Goal: Check status: Check status

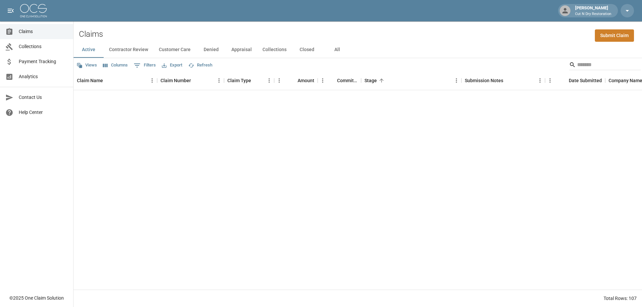
scroll to position [1165, 0]
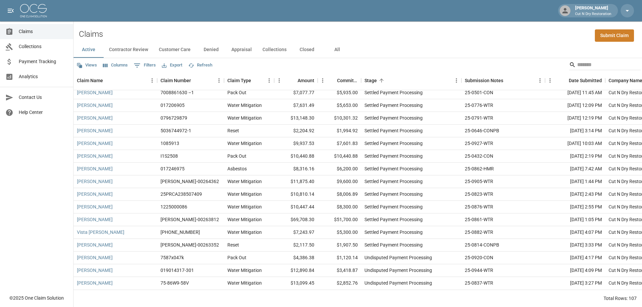
click at [332, 51] on button "All" at bounding box center [337, 50] width 30 height 16
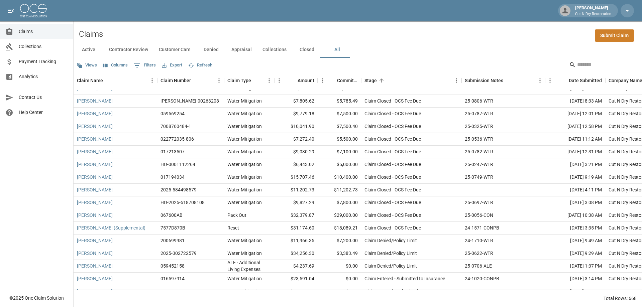
scroll to position [1025, 0]
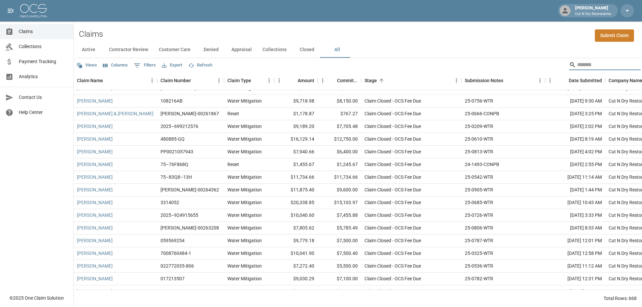
click at [588, 68] on input "Search" at bounding box center [604, 65] width 54 height 11
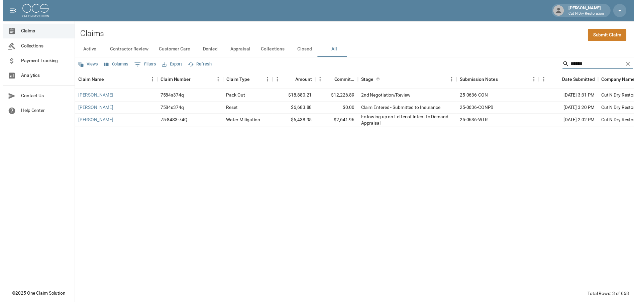
scroll to position [0, 0]
drag, startPoint x: 598, startPoint y: 68, endPoint x: 542, endPoint y: 66, distance: 55.9
click at [542, 67] on div "Views Columns 0 Filters Export Refresh ********" at bounding box center [358, 64] width 568 height 13
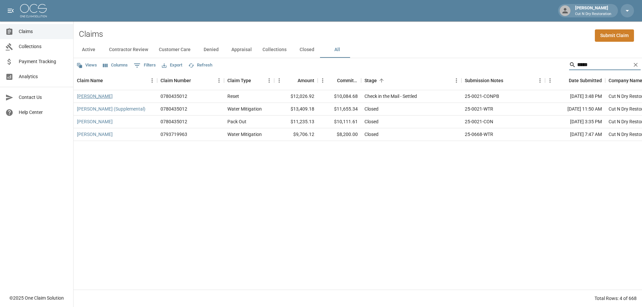
type input "*****"
click at [101, 96] on link "[PERSON_NAME]" at bounding box center [95, 96] width 36 height 7
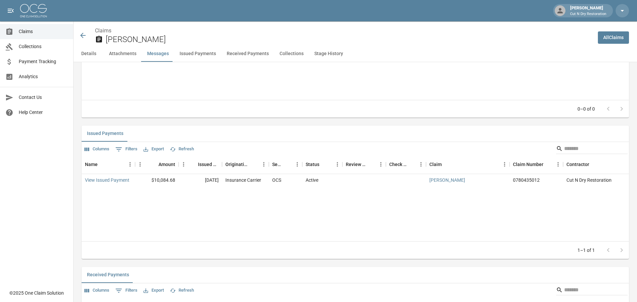
scroll to position [736, 0]
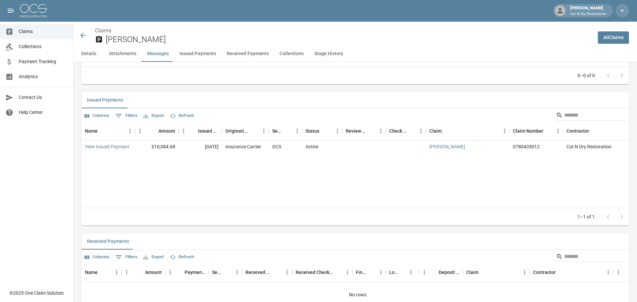
click at [331, 198] on div "Name Amount Issued Date Originating From Sent To Status Review Status Check Num…" at bounding box center [355, 165] width 547 height 86
click at [47, 61] on span "Payment Tracking" at bounding box center [43, 61] width 49 height 7
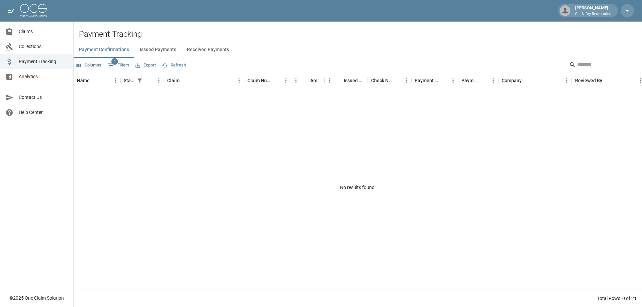
click at [152, 49] on button "Issued Payments" at bounding box center [157, 50] width 47 height 16
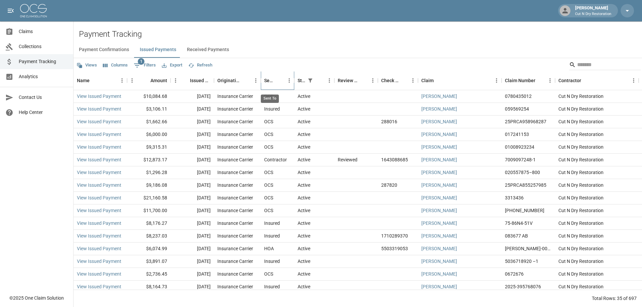
click at [270, 78] on div "Sent To" at bounding box center [269, 80] width 11 height 19
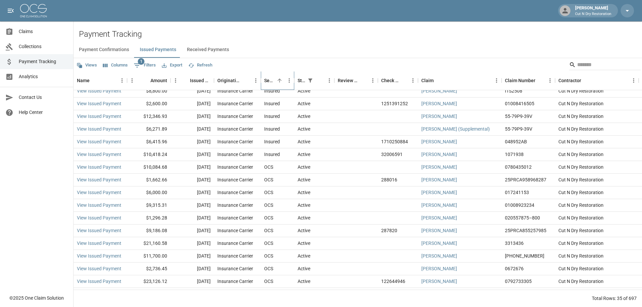
scroll to position [250, 0]
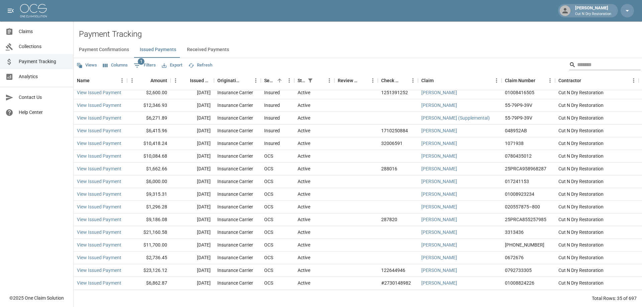
click at [577, 69] on input "Search" at bounding box center [604, 65] width 54 height 11
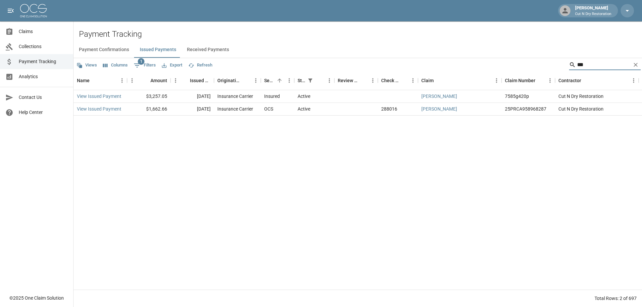
scroll to position [0, 0]
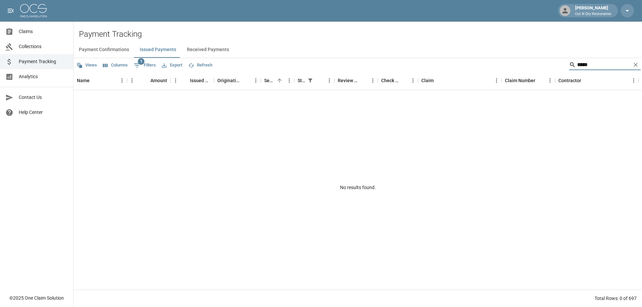
type input "*****"
click at [38, 32] on span "Claims" at bounding box center [43, 31] width 49 height 7
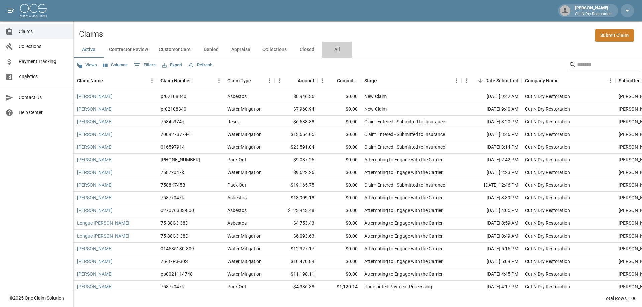
click at [338, 48] on button "All" at bounding box center [337, 50] width 30 height 16
click at [589, 65] on input "Search" at bounding box center [604, 65] width 54 height 11
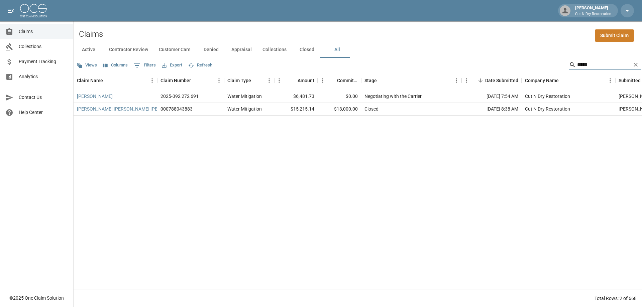
type input "*****"
